Goal: Find specific page/section: Find specific page/section

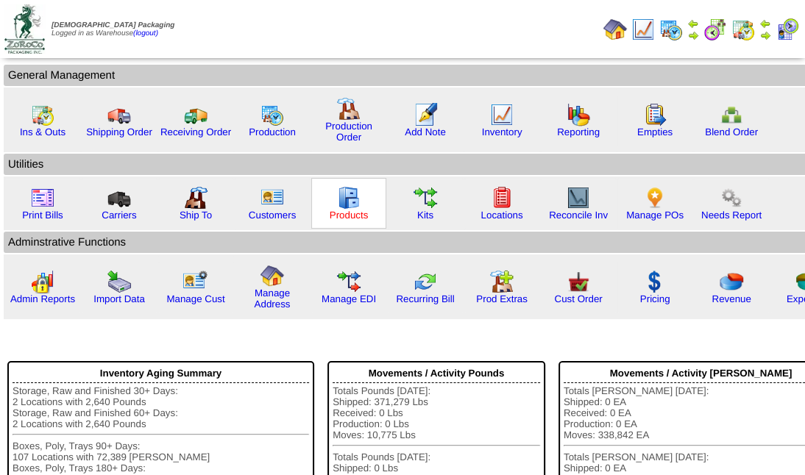
click at [350, 210] on link "Products" at bounding box center [349, 215] width 39 height 11
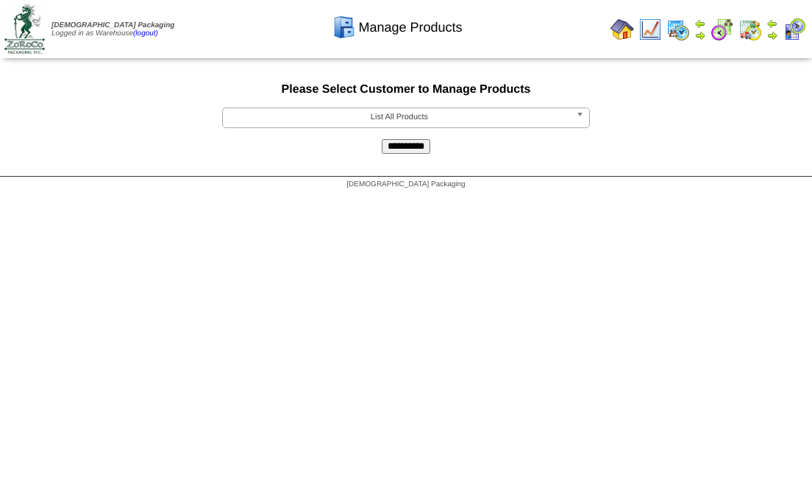
click at [365, 121] on span "List All Products" at bounding box center [399, 117] width 341 height 18
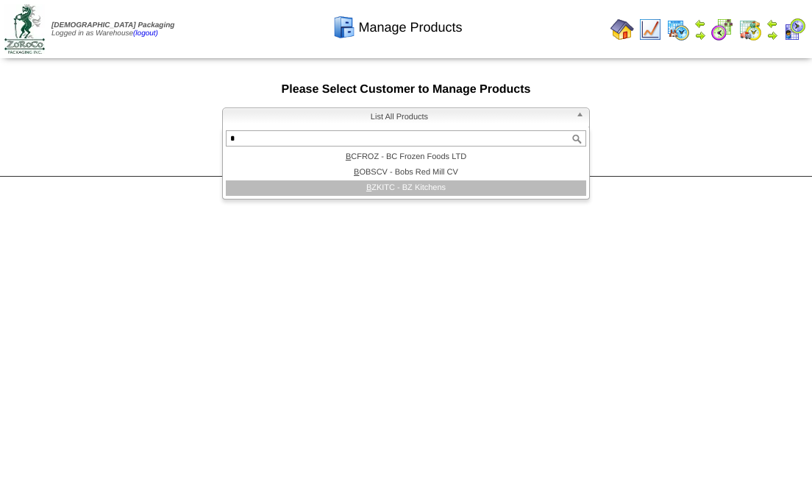
type input "*"
click at [407, 189] on li "B ZKITC - BZ Kitchens" at bounding box center [406, 187] width 360 height 15
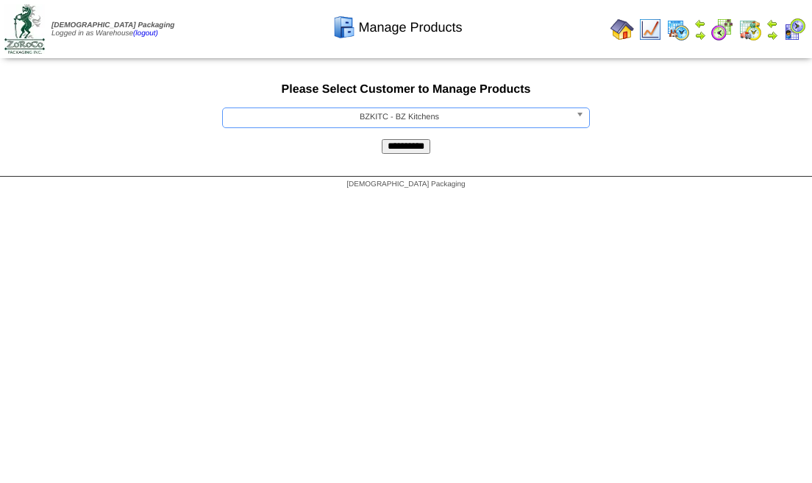
click at [397, 149] on input "**********" at bounding box center [406, 146] width 49 height 15
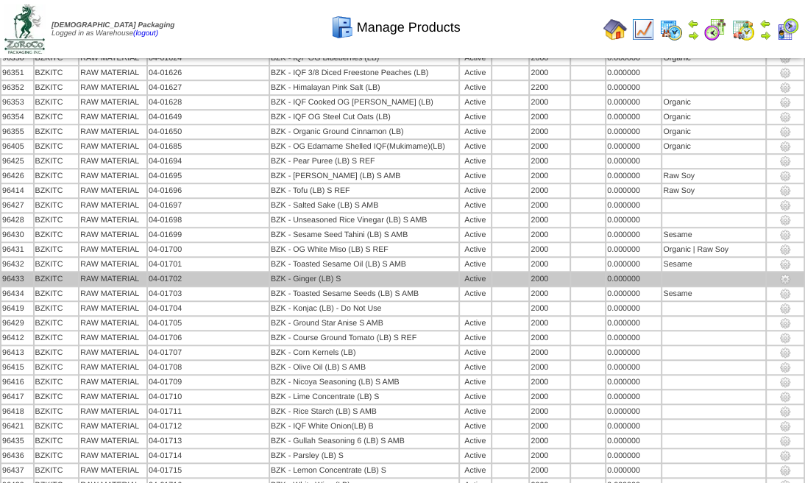
scroll to position [944, 0]
